Goal: Task Accomplishment & Management: Manage account settings

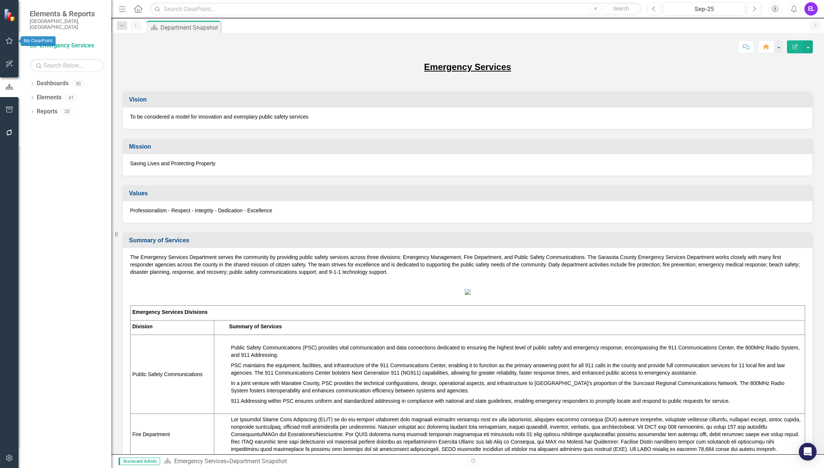
click at [11, 43] on icon "button" at bounding box center [10, 41] width 8 height 6
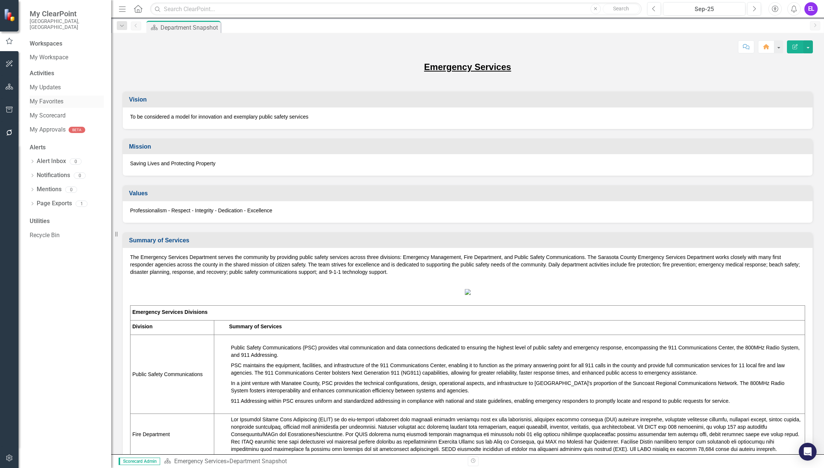
click at [53, 97] on link "My Favorites" at bounding box center [67, 101] width 74 height 9
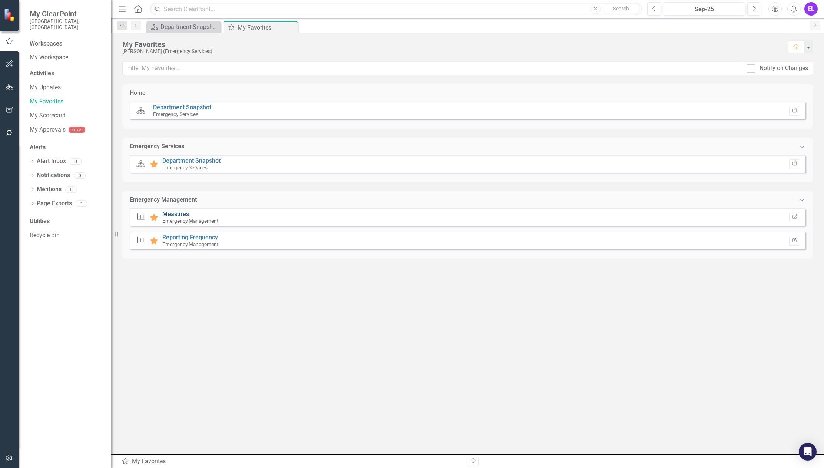
click at [177, 215] on link "Measures" at bounding box center [175, 214] width 27 height 7
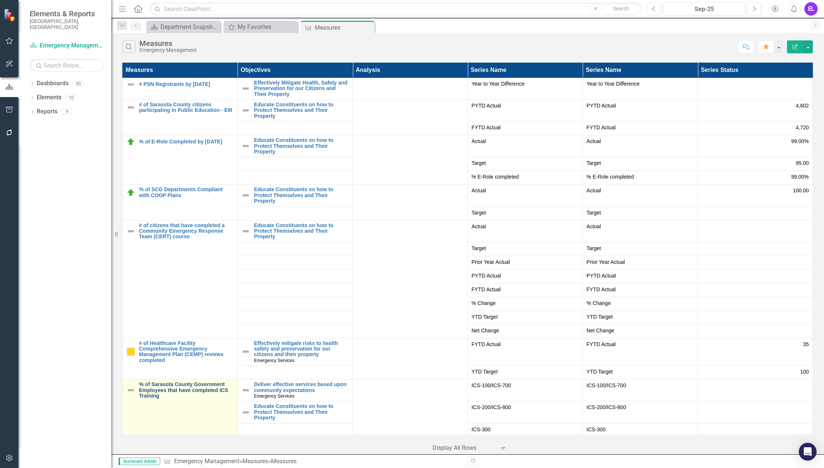
click at [181, 388] on link "% of Sarasota County Government Employees that have completed ICS Training" at bounding box center [186, 390] width 95 height 17
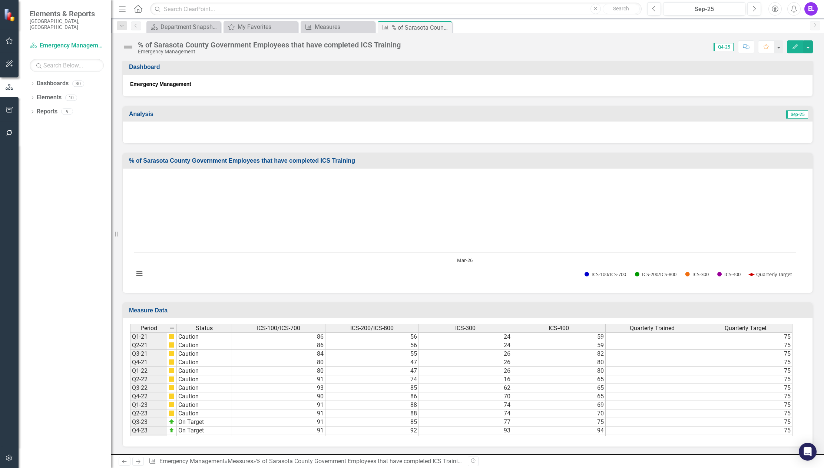
scroll to position [102, 0]
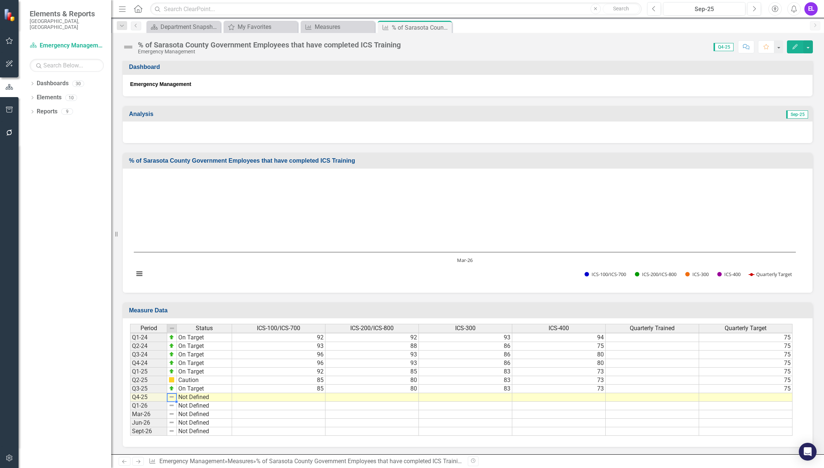
click at [173, 398] on img at bounding box center [172, 397] width 6 height 6
click at [196, 397] on td "Not Defined" at bounding box center [204, 397] width 55 height 9
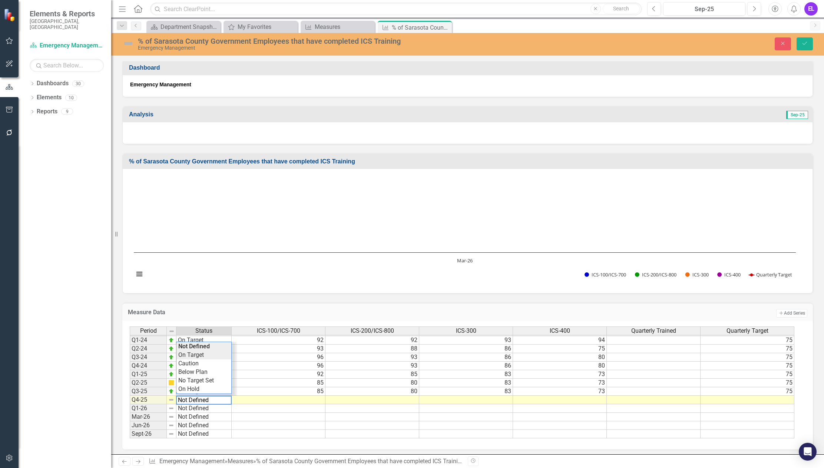
type textarea "On Target"
click at [199, 355] on div "Period Status ICS-100/ICS-700 ICS-200/ICS-800 ICS-300 ICS-400 Quarterly Trained…" at bounding box center [465, 383] width 670 height 112
click at [303, 401] on td at bounding box center [279, 400] width 94 height 9
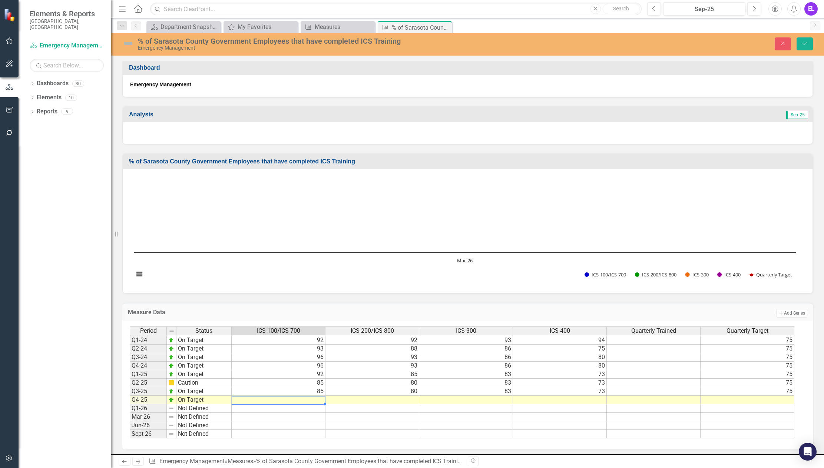
click at [311, 398] on td at bounding box center [279, 400] width 94 height 9
type textarea "90"
type textarea "85"
type textarea "83"
type textarea "73"
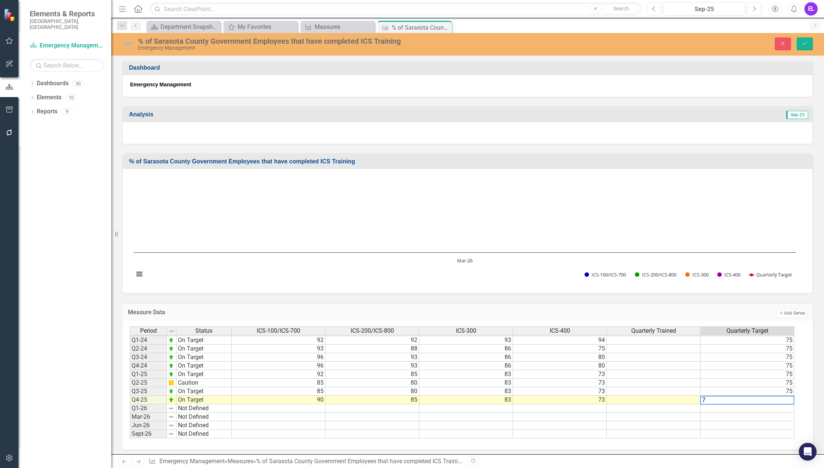
type textarea "75"
click at [802, 46] on button "Save" at bounding box center [805, 43] width 16 height 13
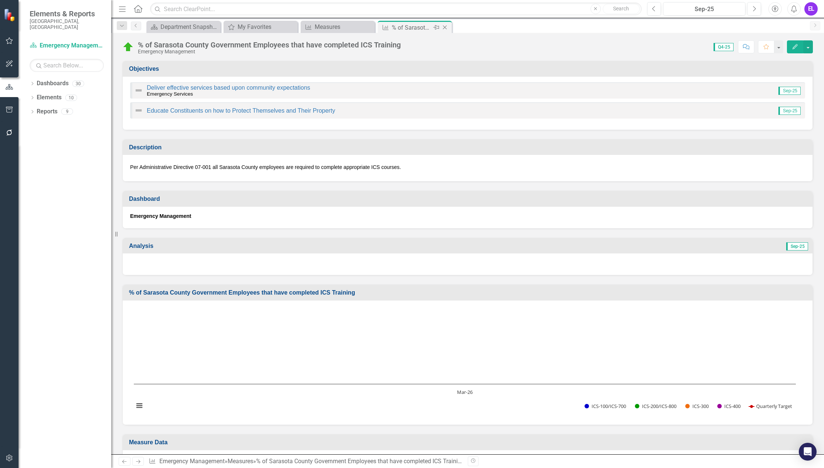
click at [445, 27] on icon at bounding box center [445, 28] width 4 height 4
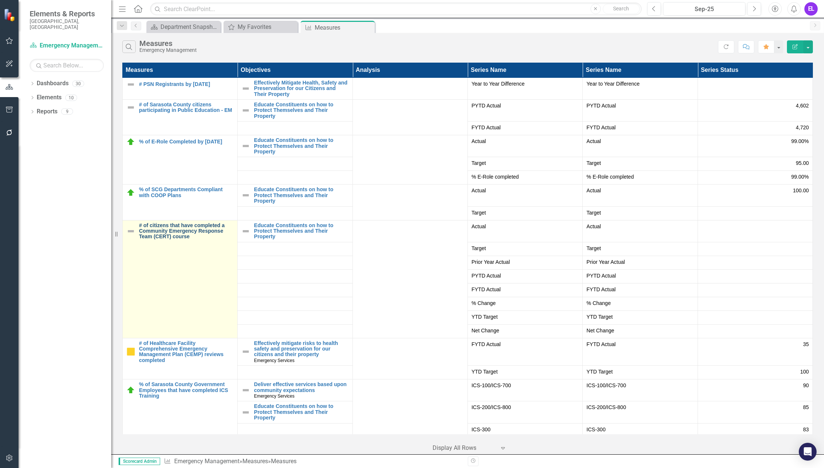
click at [184, 232] on link "# of citizens that have completed a Community Emergency Response Team (CERT) co…" at bounding box center [186, 231] width 95 height 17
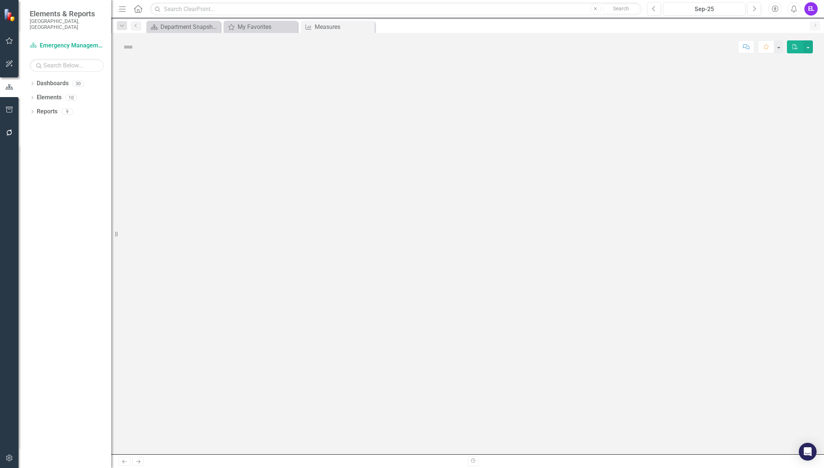
click at [184, 232] on div at bounding box center [467, 258] width 713 height 394
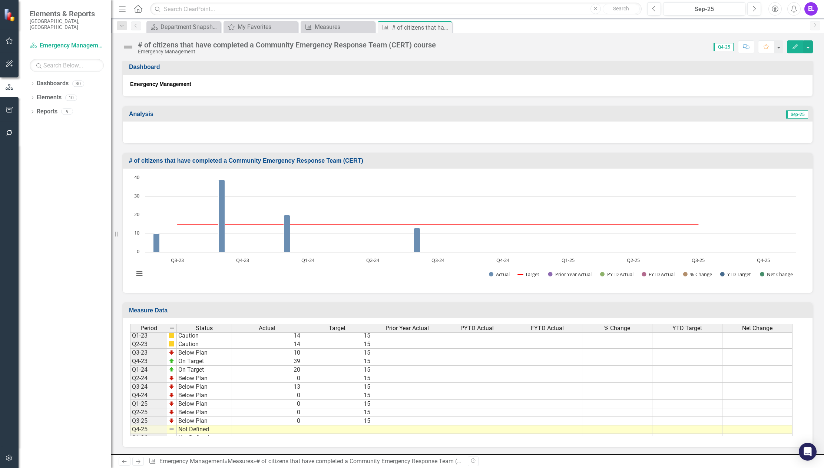
scroll to position [349, 0]
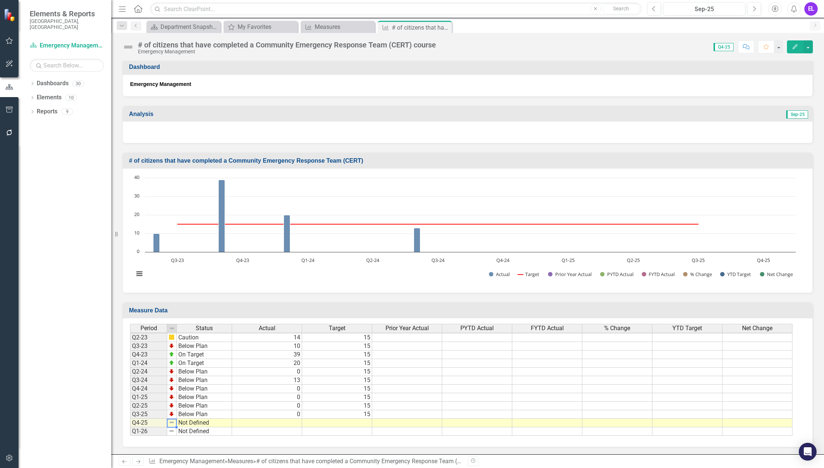
click at [173, 422] on img at bounding box center [172, 423] width 6 height 6
click at [202, 424] on td "Not Defined" at bounding box center [204, 423] width 55 height 9
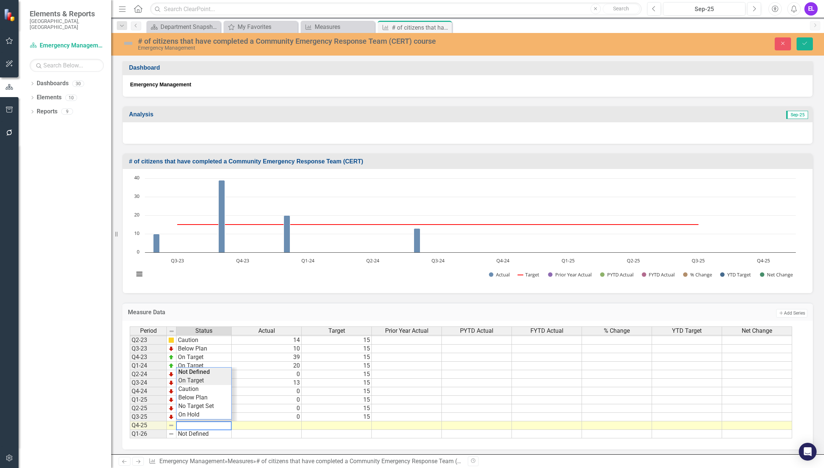
click at [204, 378] on div "Period Status Actual Target Prior Year Actual PYTD Actual FYTD Actual % Change …" at bounding box center [465, 383] width 670 height 112
click at [292, 424] on td at bounding box center [267, 425] width 70 height 9
type textarea "21"
type textarea "15"
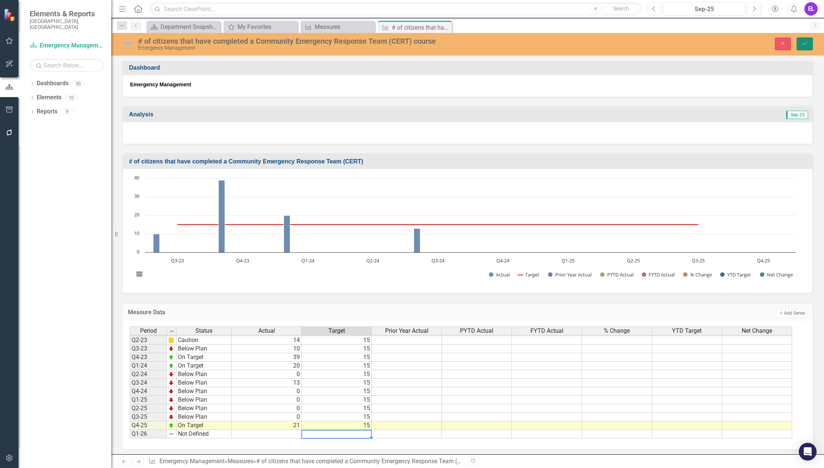
click at [805, 43] on icon "Save" at bounding box center [804, 43] width 7 height 5
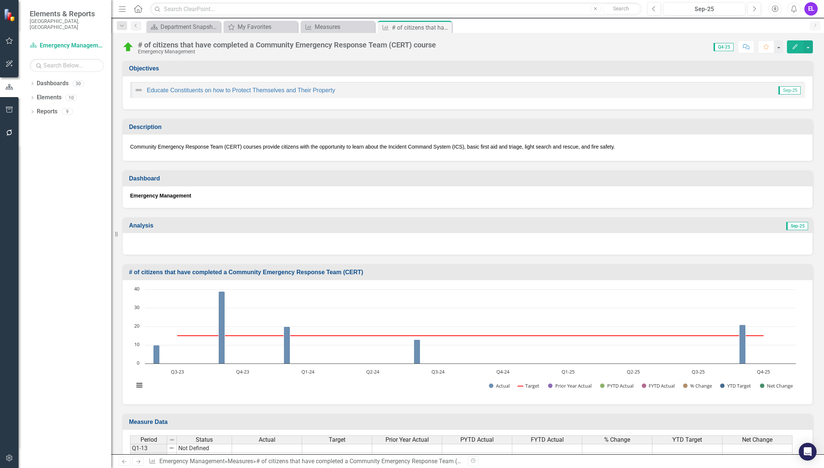
scroll to position [0, 0]
click at [447, 27] on icon "Close" at bounding box center [444, 27] width 7 height 6
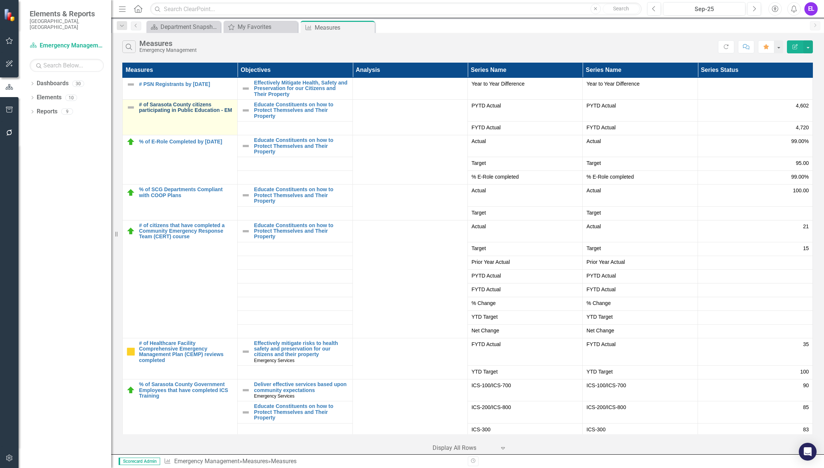
click at [186, 109] on link "# of Sarasota County citizens participating in Public Education - EM" at bounding box center [186, 107] width 95 height 11
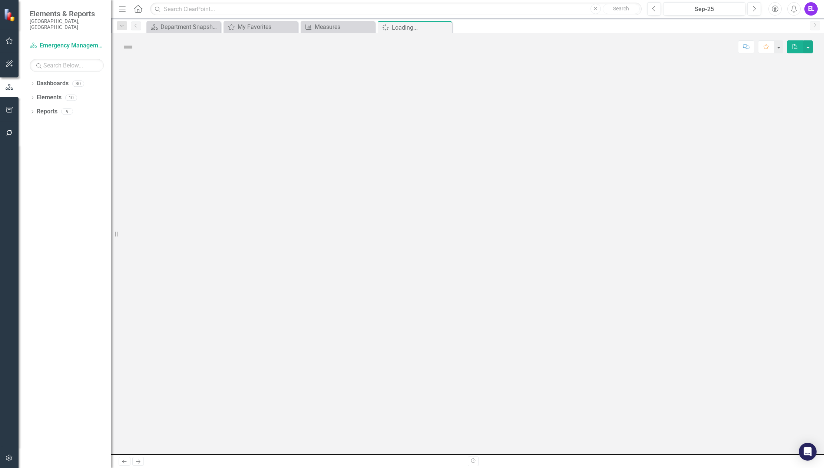
click at [186, 109] on div at bounding box center [467, 258] width 713 height 394
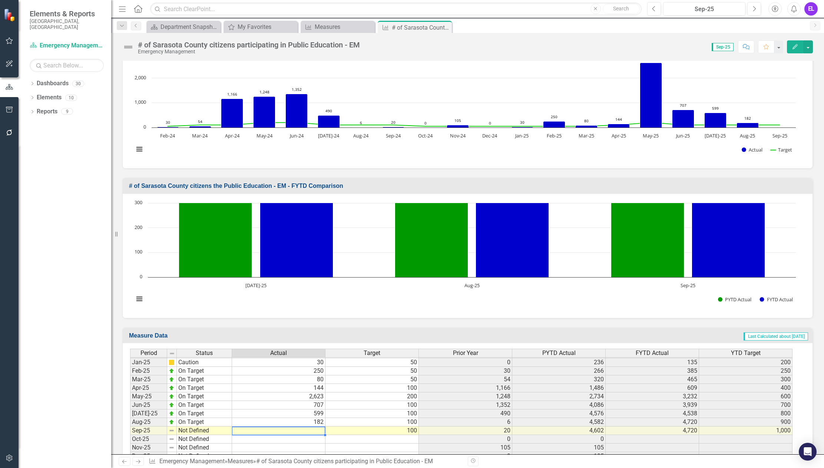
click at [311, 429] on tbody "Dec-23 On Target 200 50 25 135 236 150 Jan-24 No Target Set 0 0 0 135 236 150 F…" at bounding box center [461, 353] width 662 height 213
click at [313, 429] on td at bounding box center [278, 431] width 93 height 9
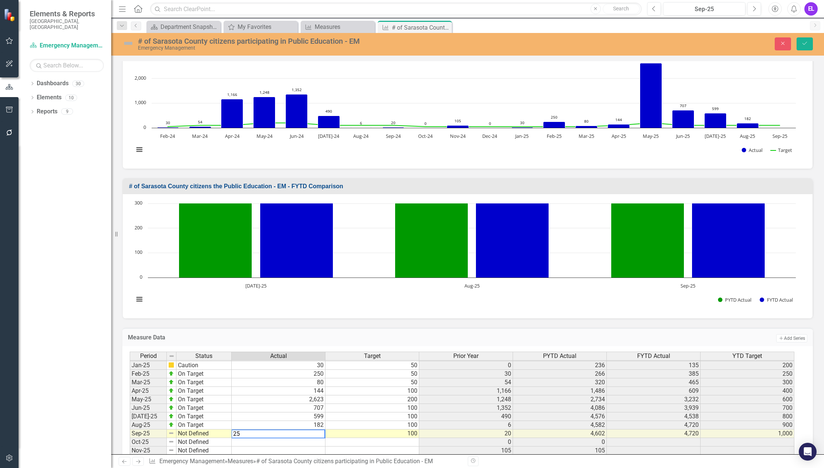
type textarea "255"
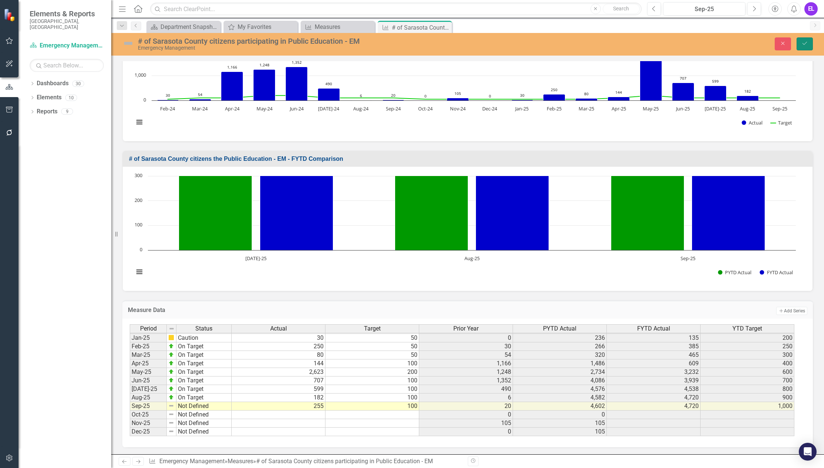
click at [802, 43] on icon "Save" at bounding box center [804, 43] width 7 height 5
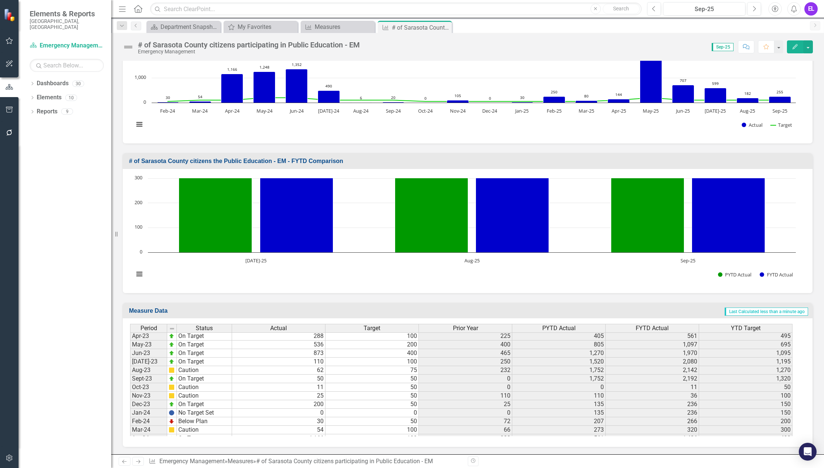
scroll to position [1012, 0]
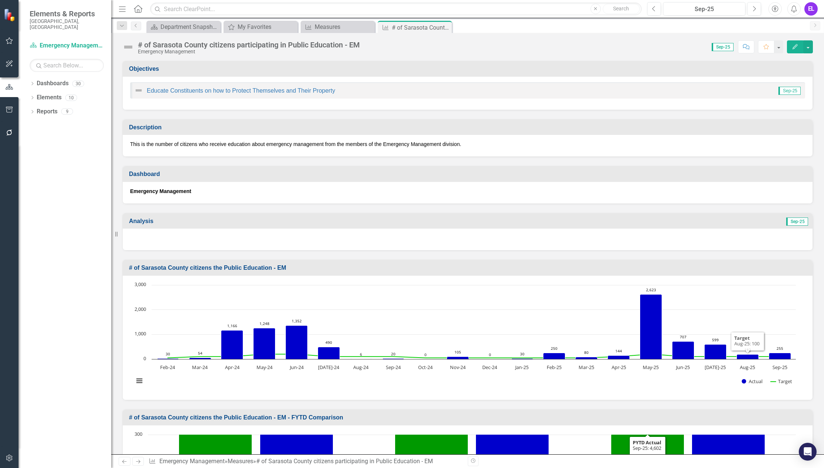
scroll to position [1150, 0]
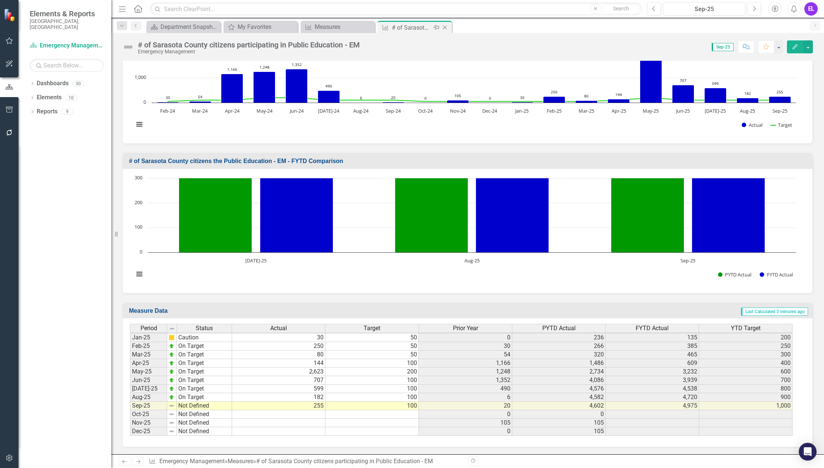
click at [444, 26] on icon "Close" at bounding box center [444, 27] width 7 height 6
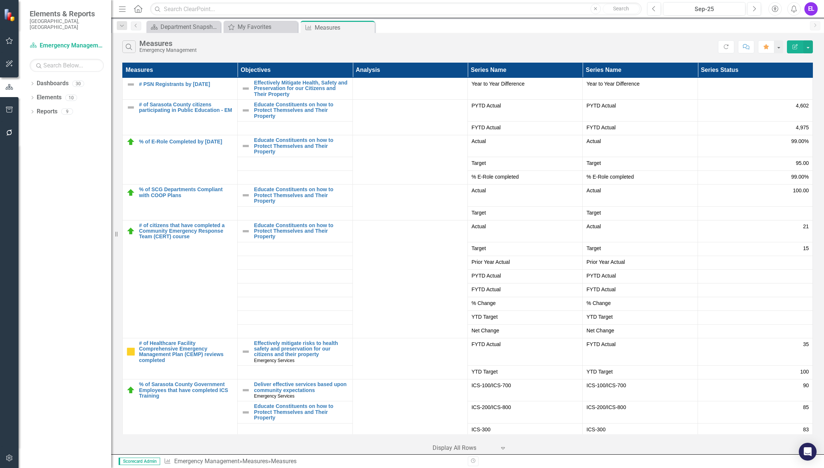
drag, startPoint x: 328, startPoint y: 439, endPoint x: 318, endPoint y: 427, distance: 15.3
click at [328, 439] on div "‹ Previous 1 (current) › Next Display All Rows Expand" at bounding box center [467, 445] width 691 height 18
click at [184, 109] on link "# of Sarasota County citizens participating in Public Education - EM" at bounding box center [186, 107] width 95 height 11
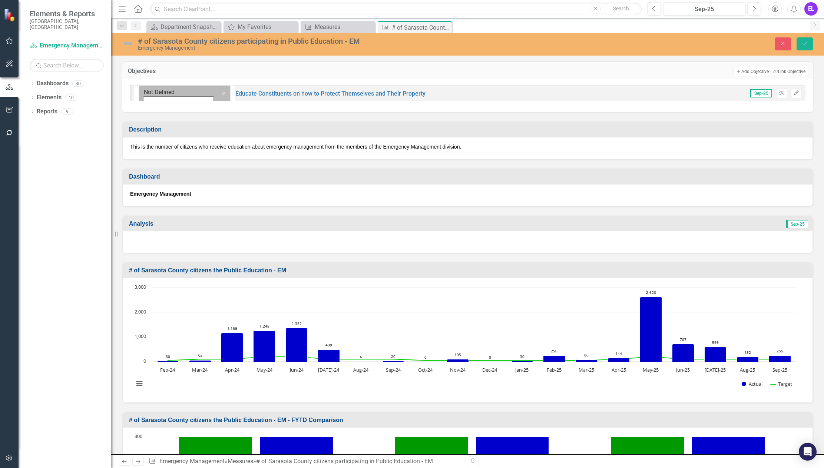
click at [220, 96] on icon "Expand" at bounding box center [223, 93] width 7 height 6
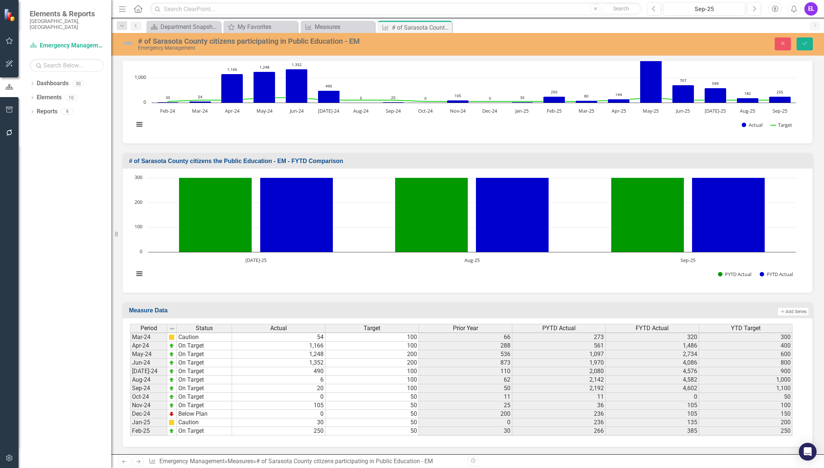
scroll to position [1150, 0]
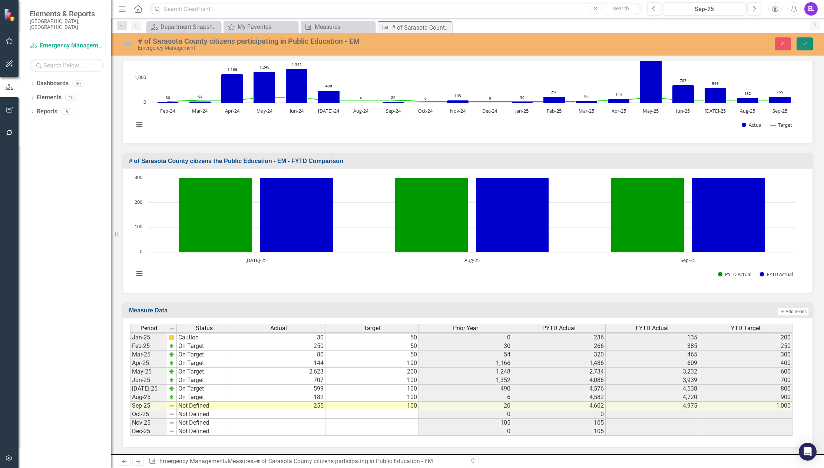
click at [807, 43] on icon "Save" at bounding box center [804, 43] width 7 height 5
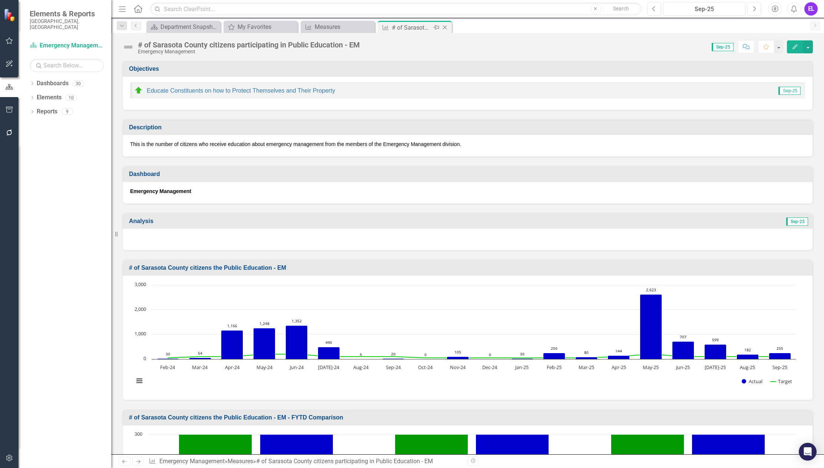
click at [448, 29] on icon "Close" at bounding box center [444, 27] width 7 height 6
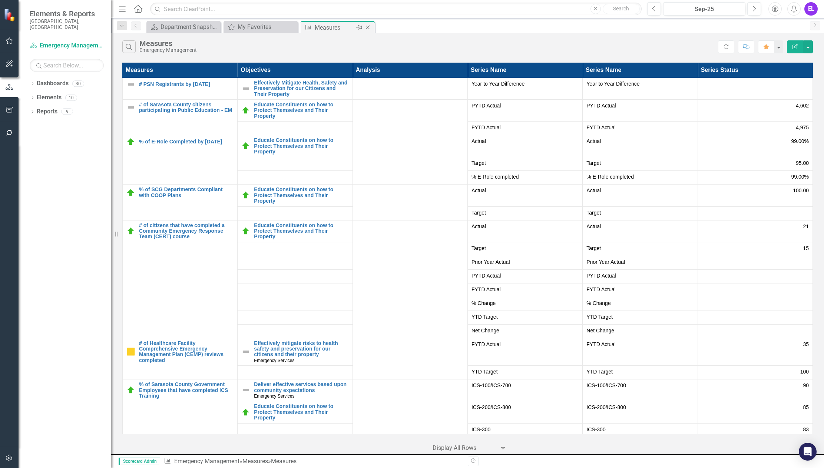
click at [364, 31] on div "Close" at bounding box center [368, 27] width 9 height 9
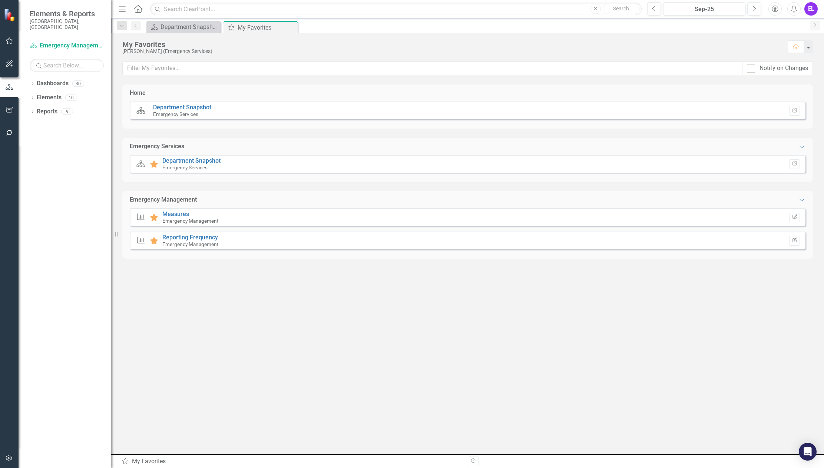
click at [177, 220] on small "Emergency Management" at bounding box center [190, 221] width 56 height 6
click at [175, 212] on link "Measures" at bounding box center [175, 214] width 27 height 7
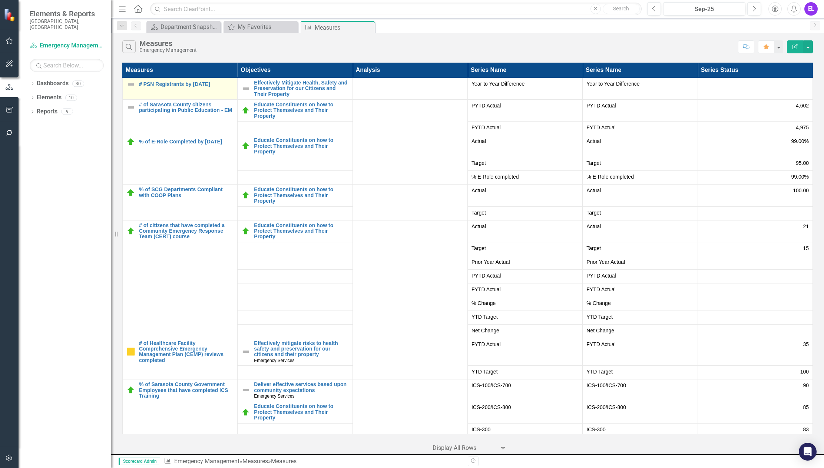
click at [134, 86] on img at bounding box center [130, 84] width 9 height 9
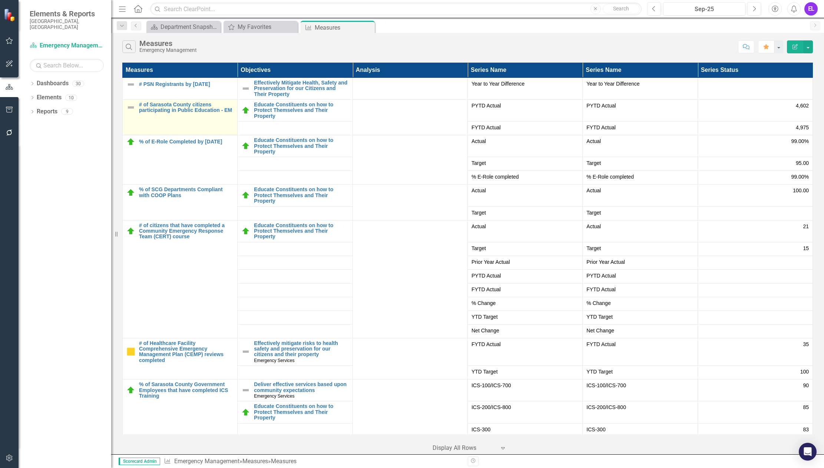
click at [133, 106] on img at bounding box center [130, 107] width 9 height 9
click at [164, 105] on link "# of Sarasota County citizens participating in Public Education - EM" at bounding box center [186, 107] width 95 height 11
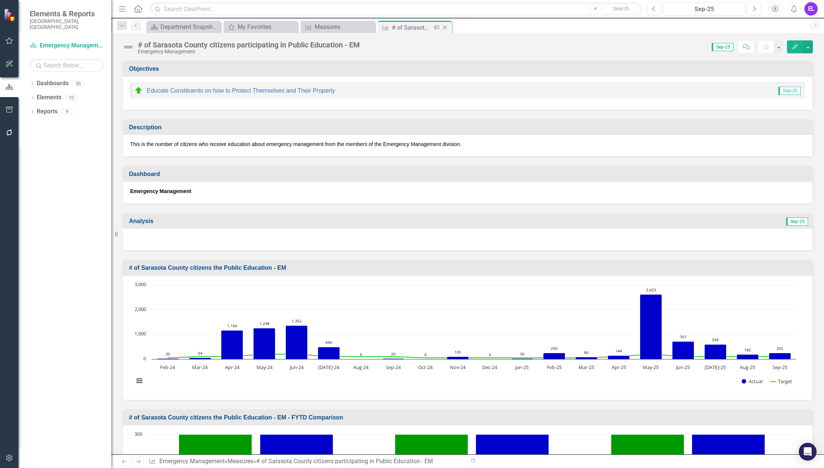
click at [448, 28] on icon "Close" at bounding box center [444, 27] width 7 height 6
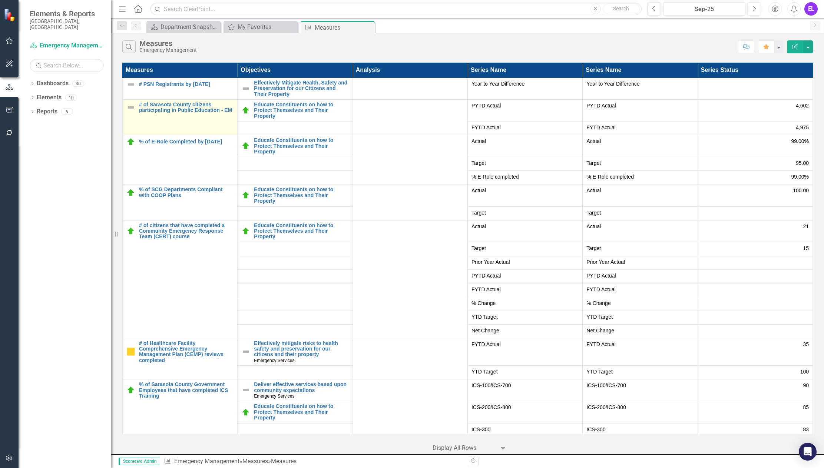
click at [129, 107] on img at bounding box center [130, 107] width 9 height 9
click at [132, 109] on img at bounding box center [130, 107] width 9 height 9
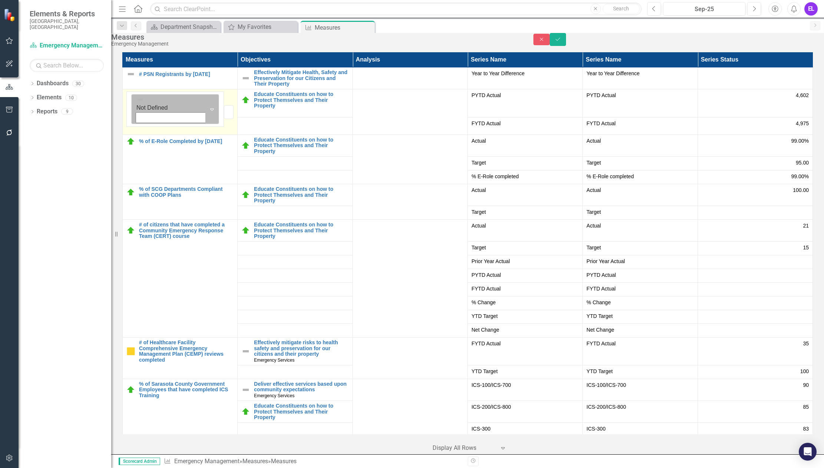
click at [205, 113] on div "Expand" at bounding box center [211, 109] width 13 height 29
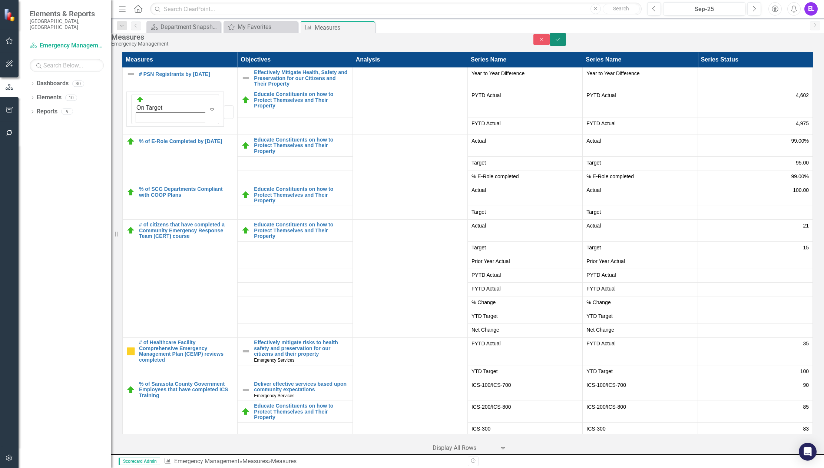
click at [561, 42] on icon "Save" at bounding box center [557, 39] width 7 height 5
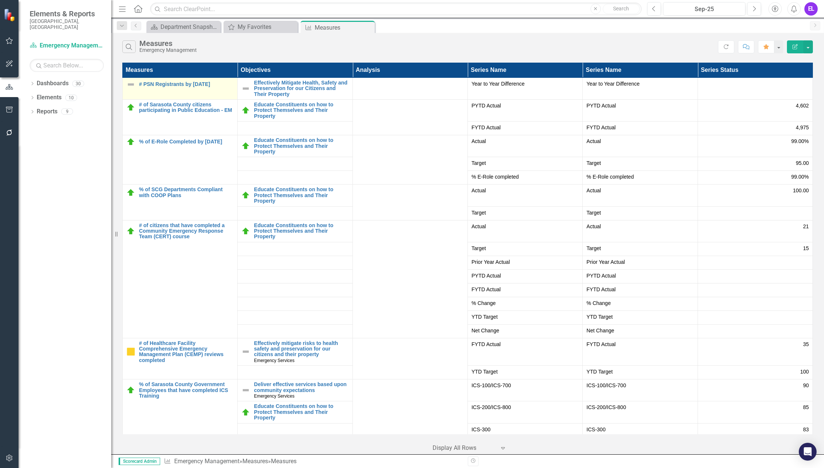
click at [134, 85] on img at bounding box center [130, 84] width 9 height 9
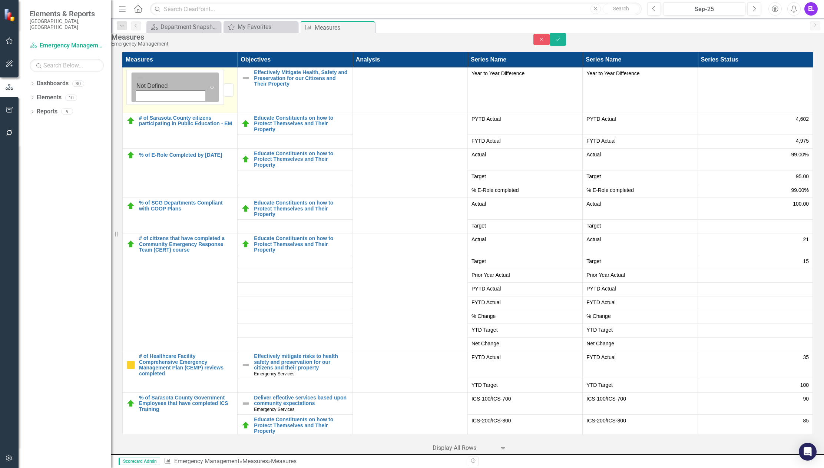
click at [208, 87] on icon "Expand" at bounding box center [211, 88] width 7 height 6
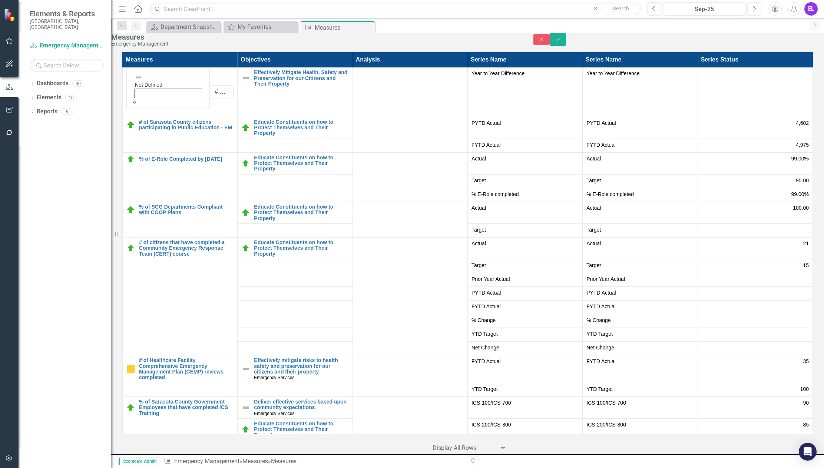
click at [566, 46] on button "Save" at bounding box center [558, 39] width 16 height 13
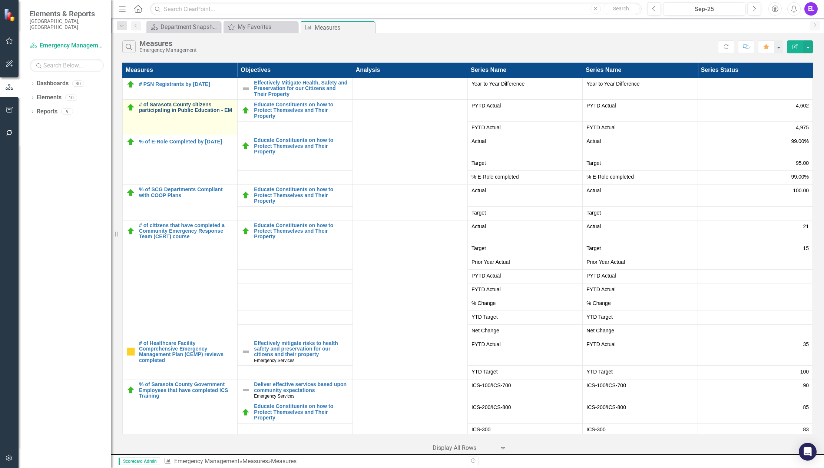
click at [170, 104] on link "# of Sarasota County citizens participating in Public Education - EM" at bounding box center [186, 107] width 95 height 11
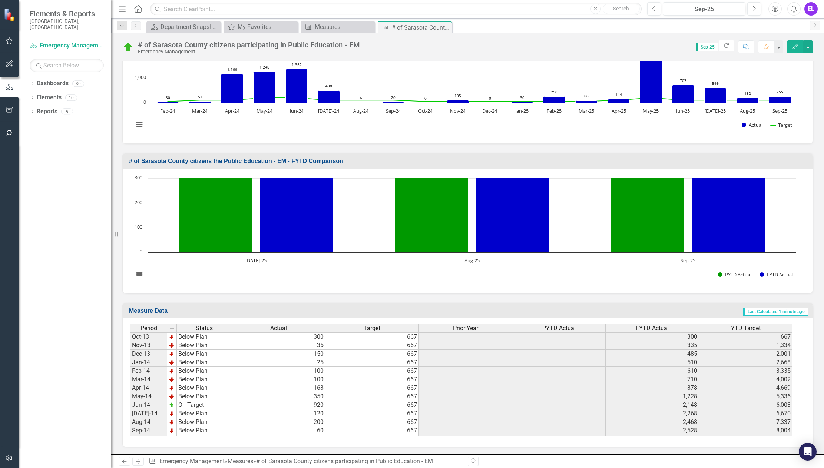
drag, startPoint x: 445, startPoint y: 26, endPoint x: 436, endPoint y: 27, distance: 9.7
click at [0, 0] on icon at bounding box center [0, 0] width 0 height 0
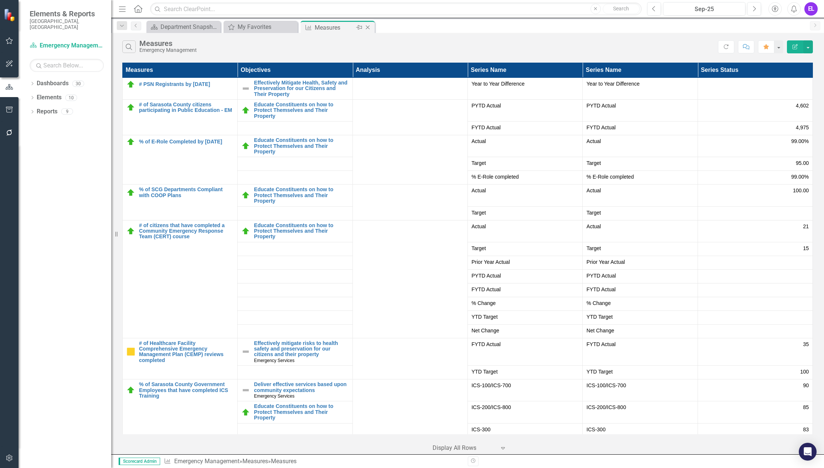
click at [368, 29] on icon "Close" at bounding box center [367, 27] width 7 height 6
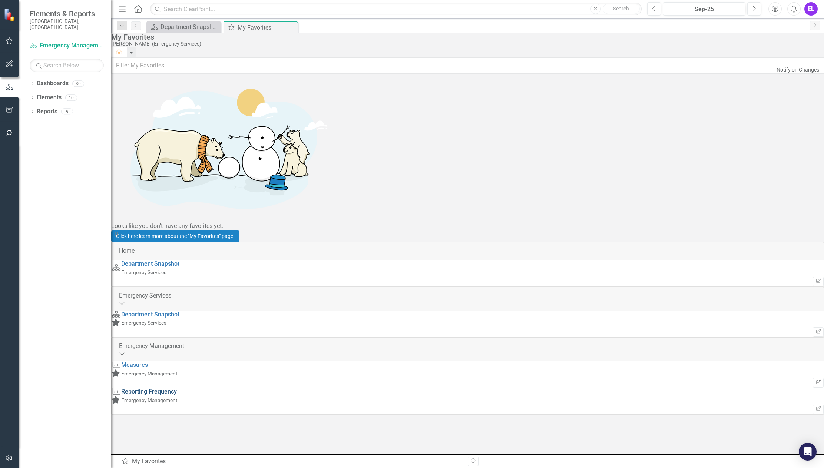
click at [177, 388] on link "Reporting Frequency" at bounding box center [149, 391] width 56 height 7
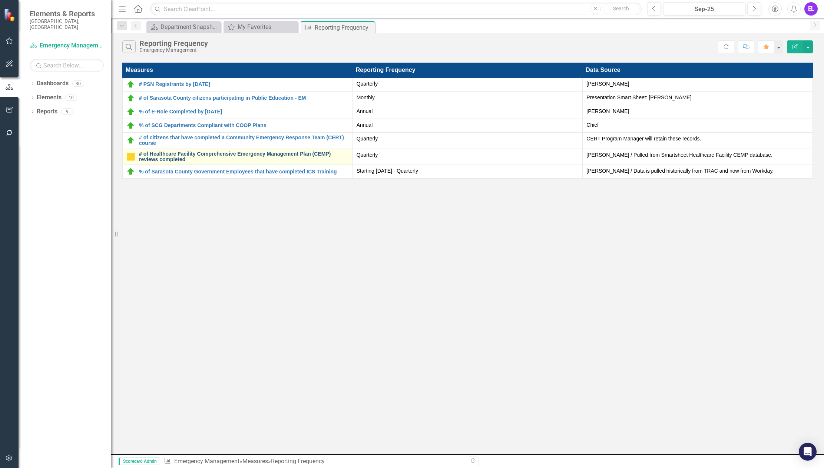
click at [302, 158] on link "# of Healthcare Facility Comprehensive Emergency Management Plan (CEMP) reviews…" at bounding box center [244, 156] width 210 height 11
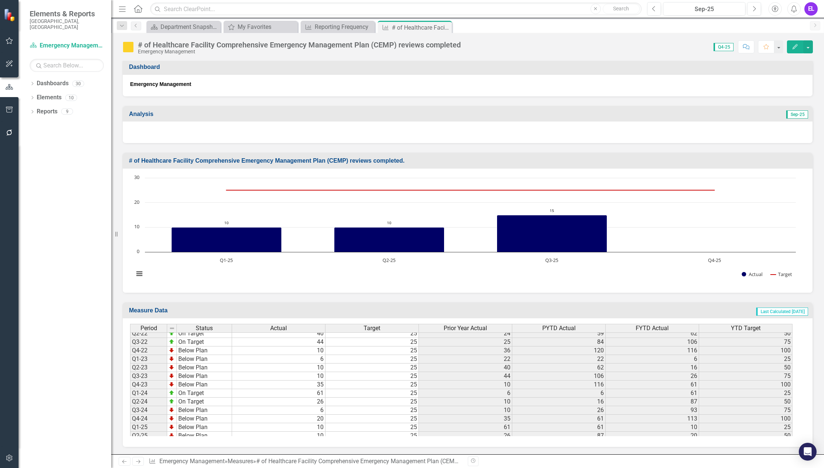
scroll to position [349, 0]
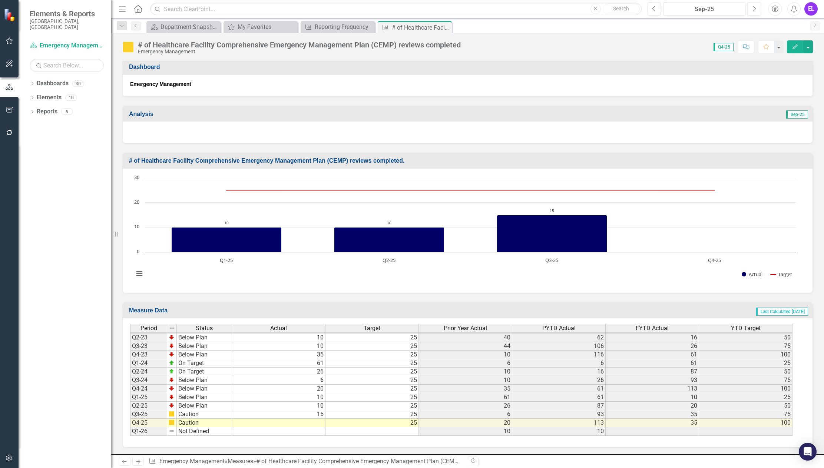
click at [317, 424] on td at bounding box center [278, 423] width 93 height 9
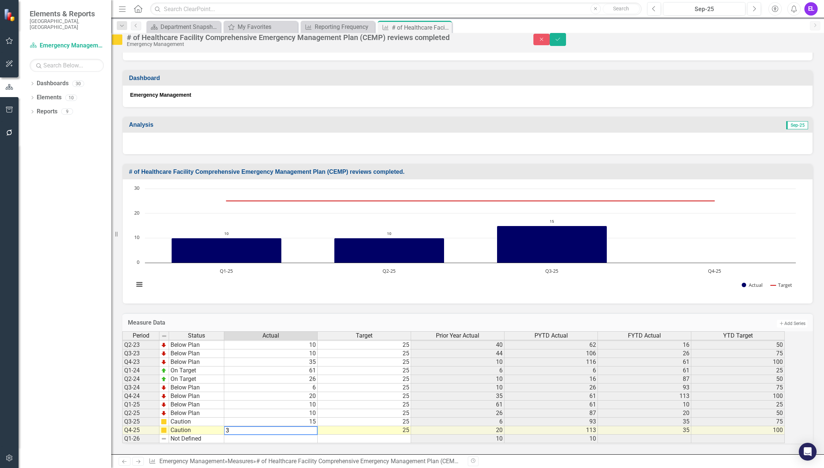
type textarea "35"
click at [167, 427] on img at bounding box center [164, 430] width 6 height 6
click at [183, 426] on td "Caution" at bounding box center [196, 430] width 55 height 9
click at [186, 426] on td "Caution" at bounding box center [196, 430] width 55 height 9
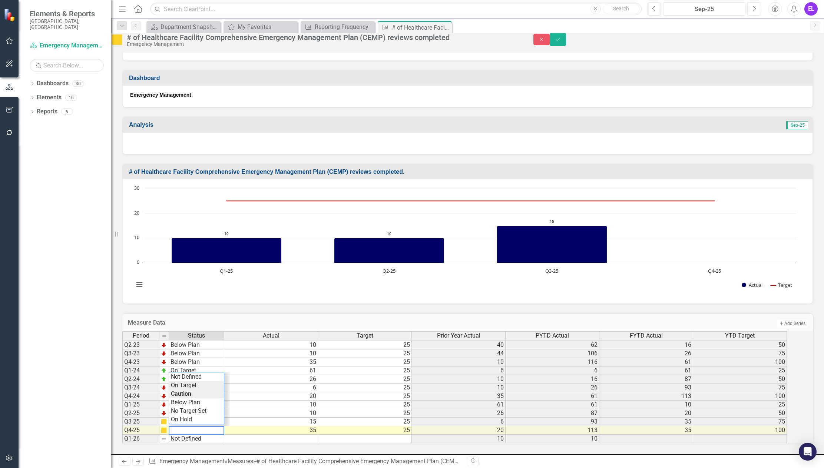
click at [196, 378] on div "Period Status Actual Target Prior Year Actual PYTD Actual FYTD Actual YTD Targe…" at bounding box center [457, 387] width 670 height 112
click at [242, 436] on td at bounding box center [271, 439] width 94 height 9
click at [212, 428] on td "On Target" at bounding box center [196, 430] width 55 height 9
click at [561, 42] on icon "Save" at bounding box center [557, 39] width 7 height 5
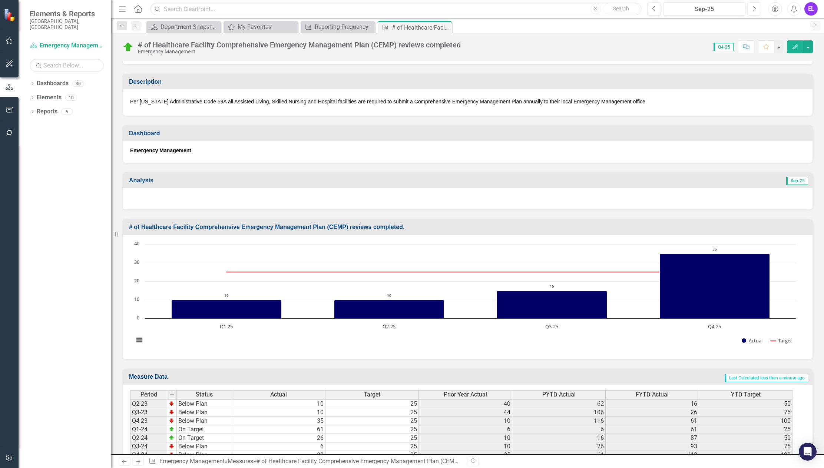
scroll to position [0, 0]
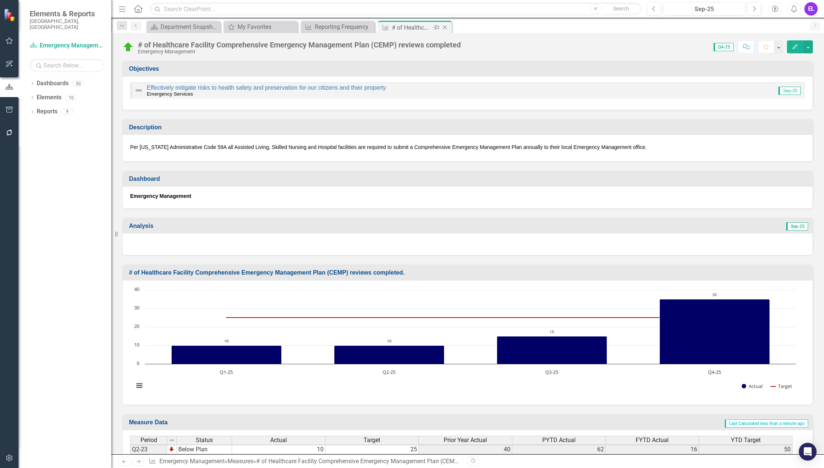
click at [446, 28] on icon at bounding box center [445, 28] width 4 height 4
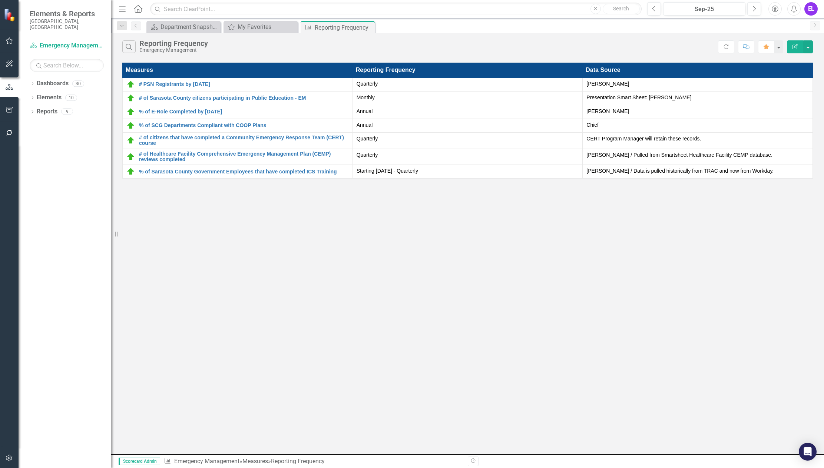
click at [325, 40] on div "Search Reporting Frequency Emergency Management Refresh Comment Favorite Edit R…" at bounding box center [467, 45] width 713 height 24
click at [237, 98] on link "# of Sarasota County citizens participating in Public Education - EM" at bounding box center [244, 98] width 210 height 6
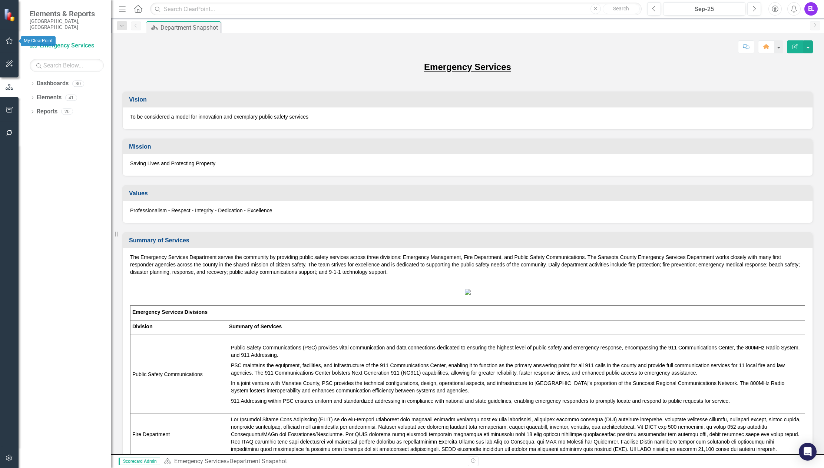
click at [8, 39] on icon "button" at bounding box center [10, 41] width 8 height 6
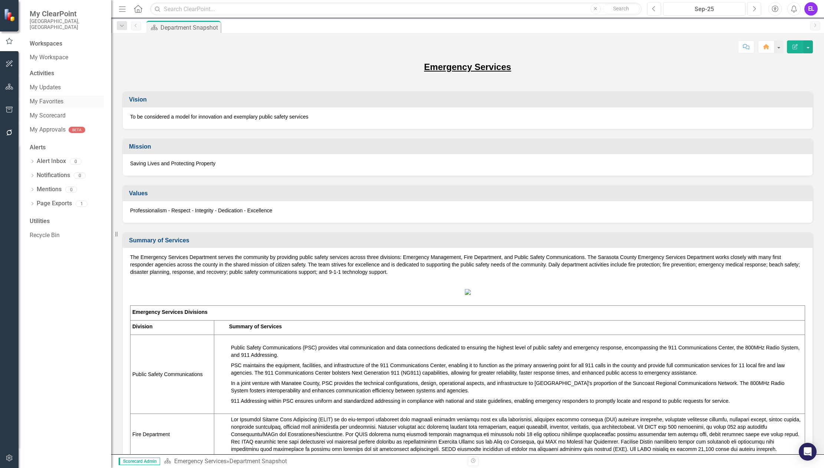
click at [51, 97] on link "My Favorites" at bounding box center [67, 101] width 74 height 9
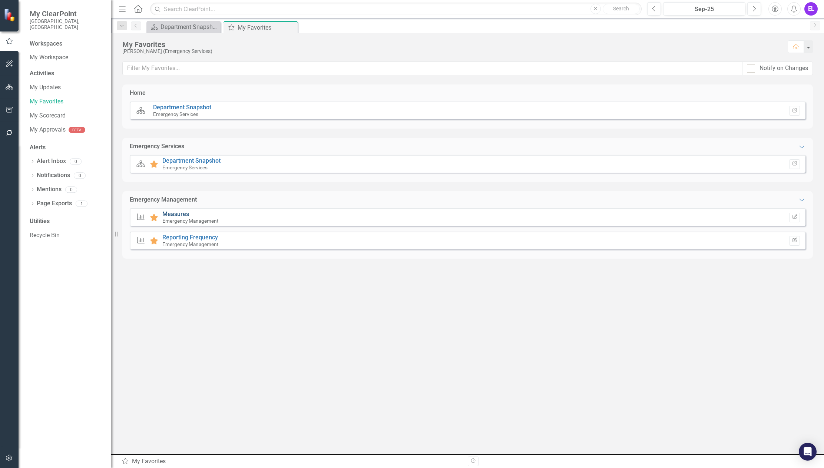
click at [176, 213] on link "Measures" at bounding box center [175, 214] width 27 height 7
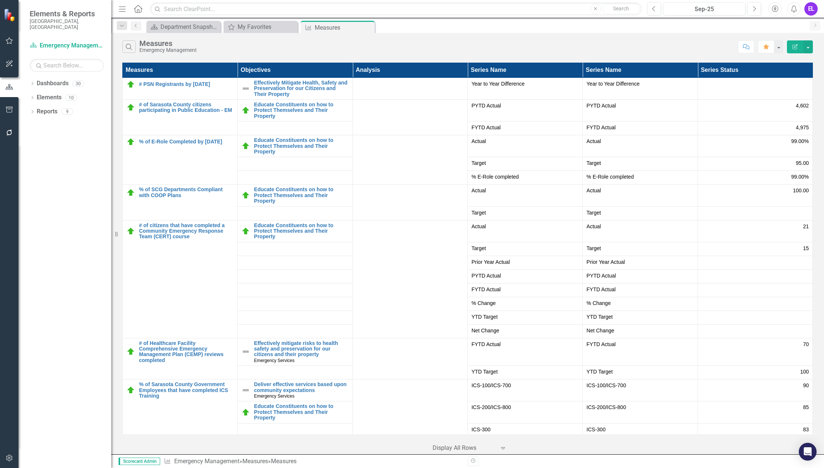
click at [343, 56] on div "Search Measures Emergency Management Comment Favorite Edit Report" at bounding box center [467, 45] width 713 height 24
